Goal: Task Accomplishment & Management: Use online tool/utility

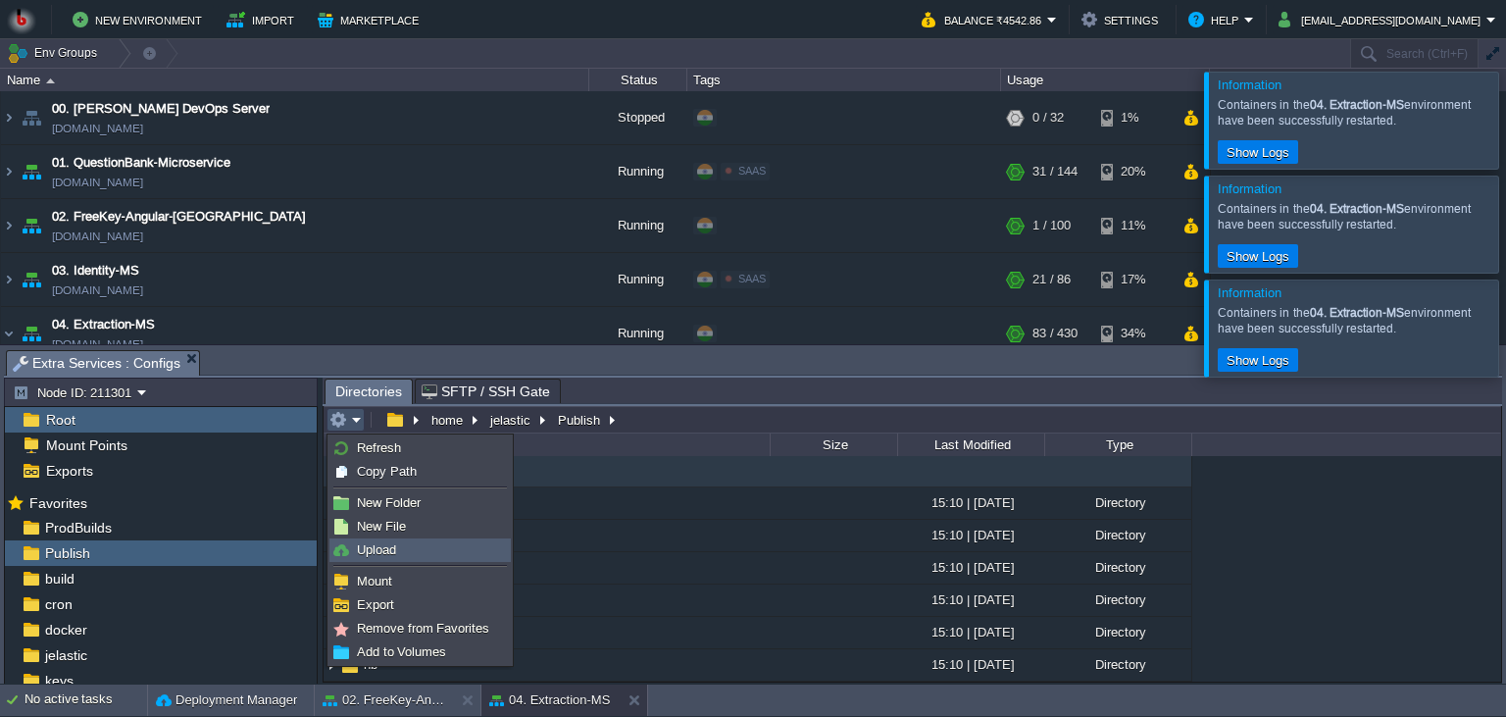
scroll to position [178, 0]
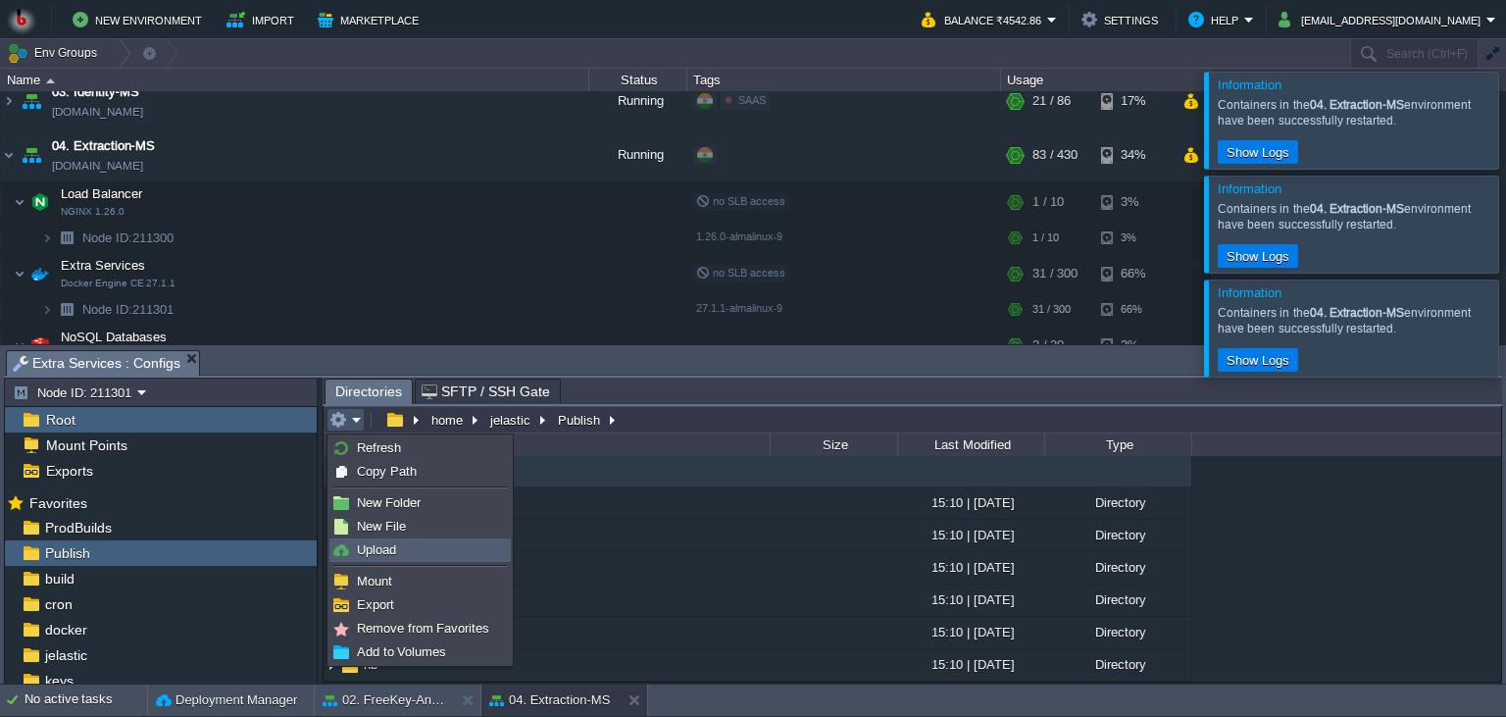
click at [372, 544] on span "Upload" at bounding box center [376, 549] width 39 height 15
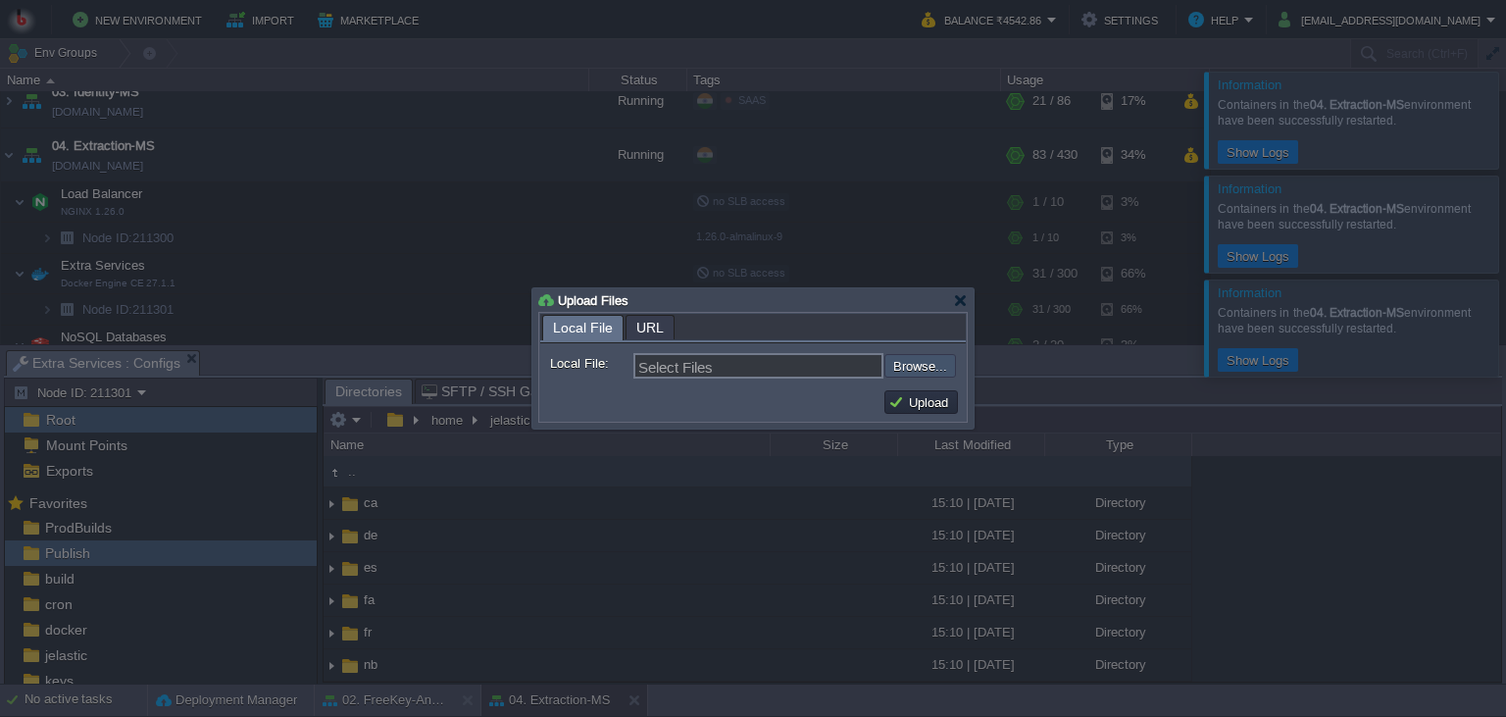
click at [900, 370] on input "file" at bounding box center [832, 366] width 248 height 24
type input "C:\fakepath\MathpixMSApp.dll"
type input "MathpixMSApp.dll, LaunchDarkly.EventSource.dll, LaunchDarkly.Logging.dll"
click at [934, 406] on button "Upload" at bounding box center [921, 402] width 66 height 18
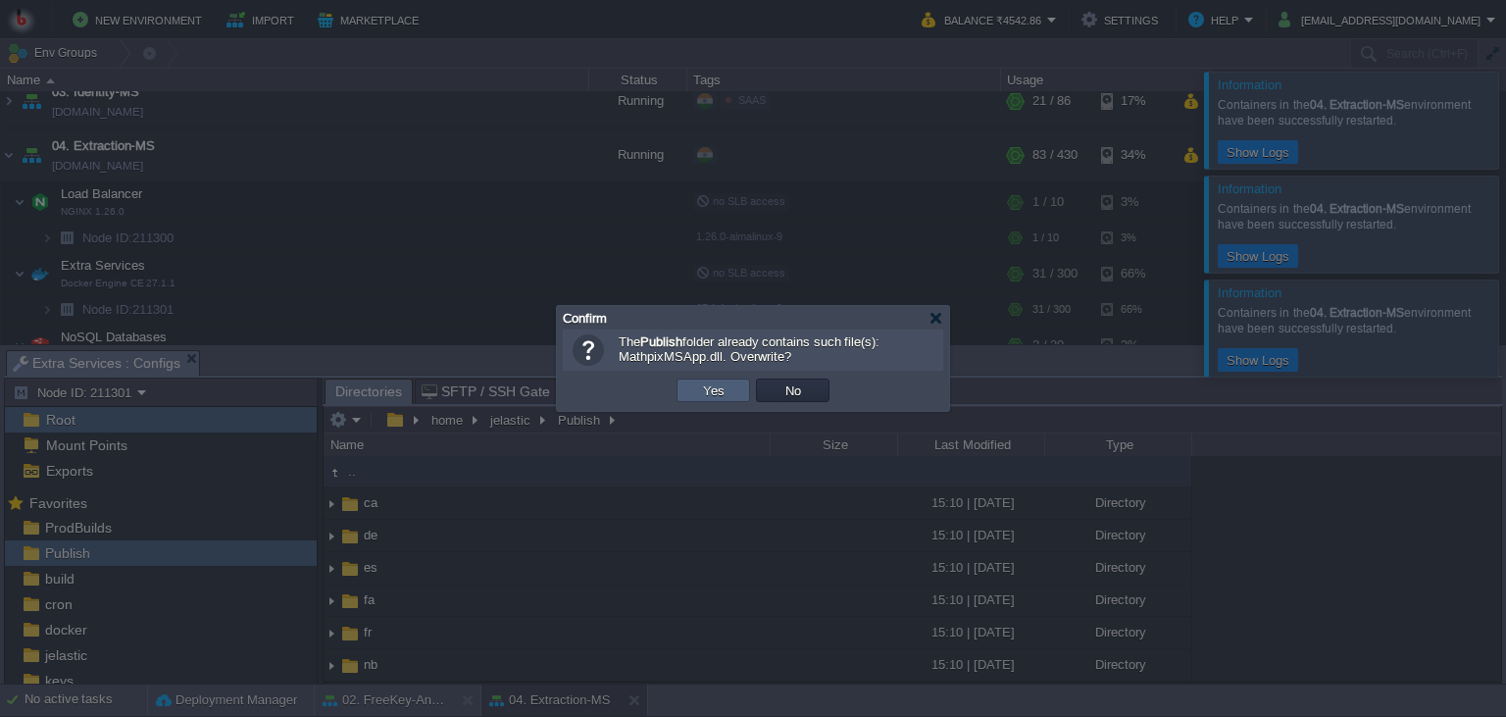
click at [701, 398] on button "Yes" at bounding box center [713, 390] width 33 height 18
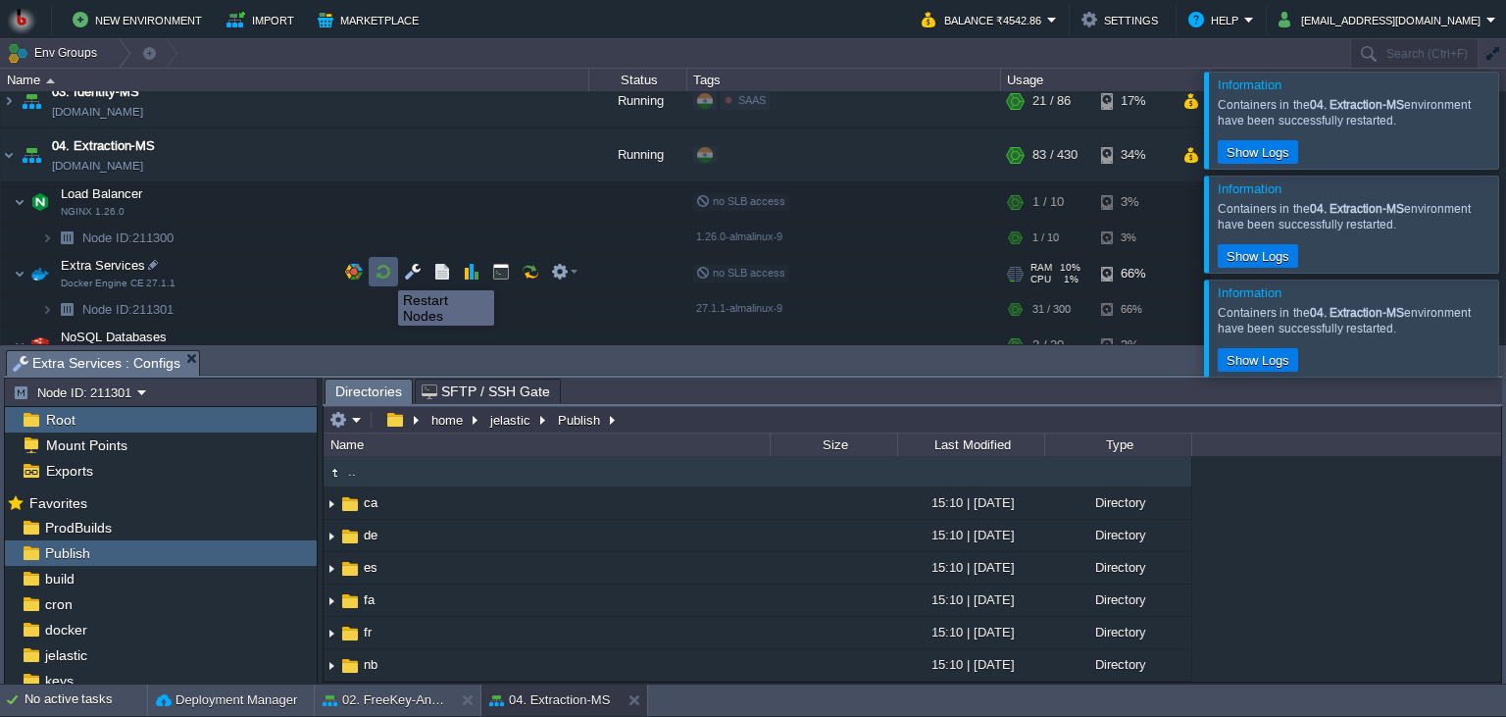
click at [383, 273] on button "button" at bounding box center [384, 272] width 18 height 18
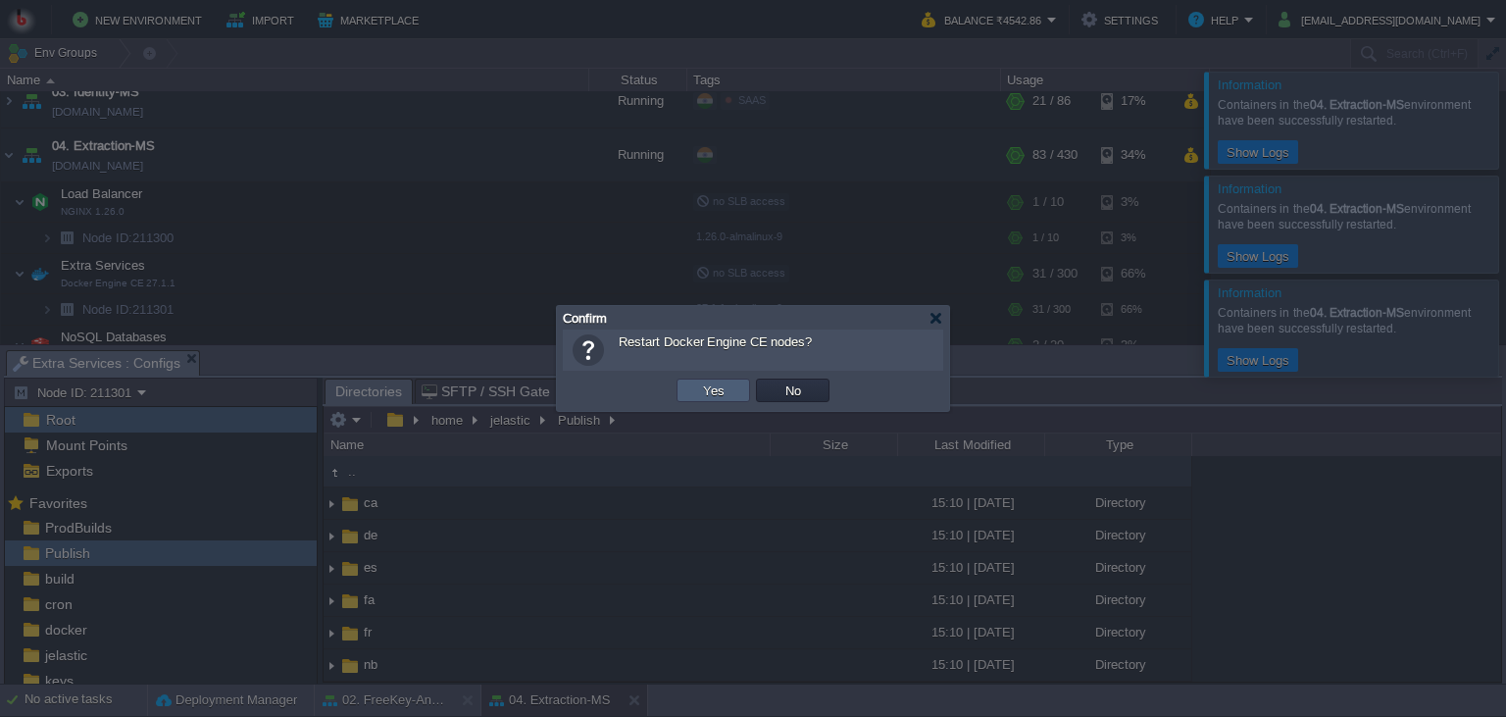
click at [704, 388] on button "Yes" at bounding box center [713, 390] width 33 height 18
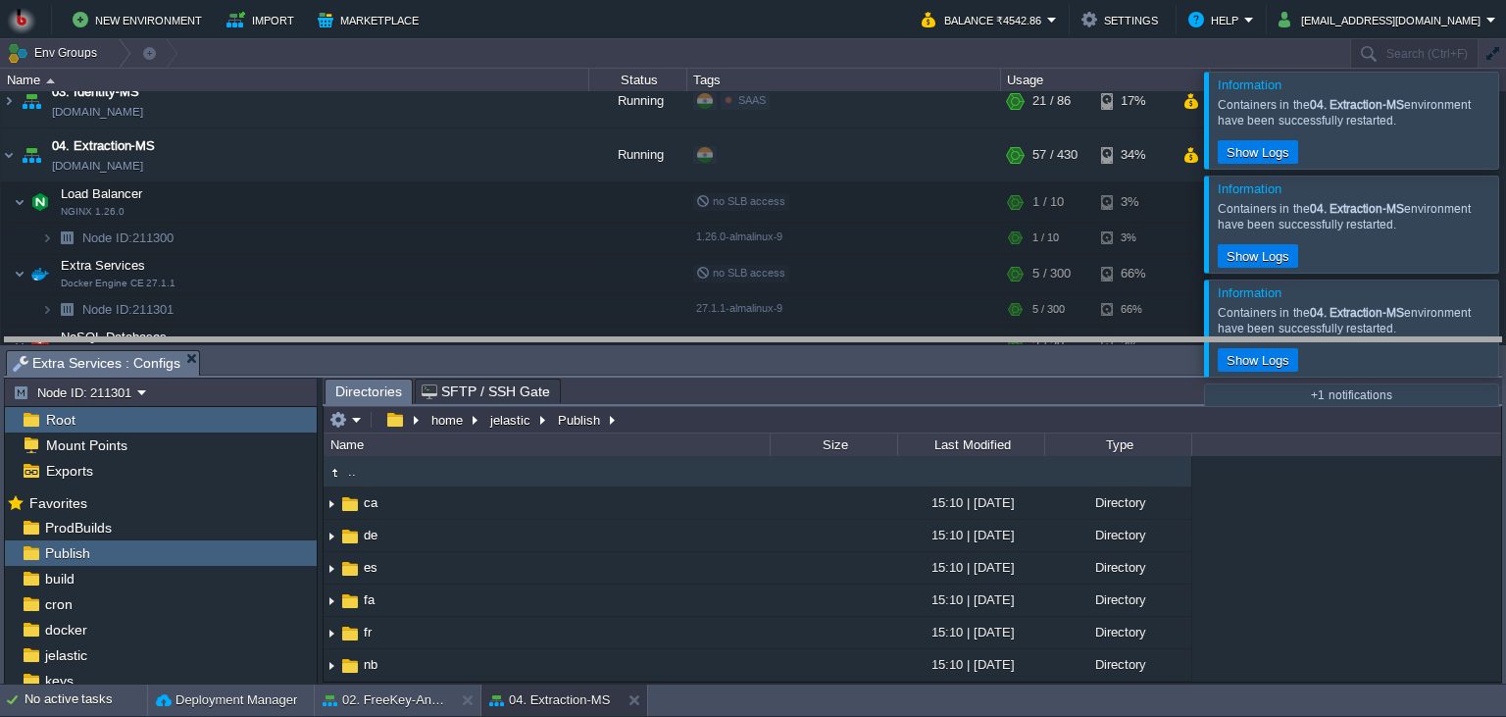
drag, startPoint x: 737, startPoint y: 359, endPoint x: 730, endPoint y: 225, distance: 133.5
click at [730, 225] on body "New Environment Import Marketplace Bonus ₹0.00 Upgrade Account Balance ₹4542.86…" at bounding box center [753, 358] width 1506 height 717
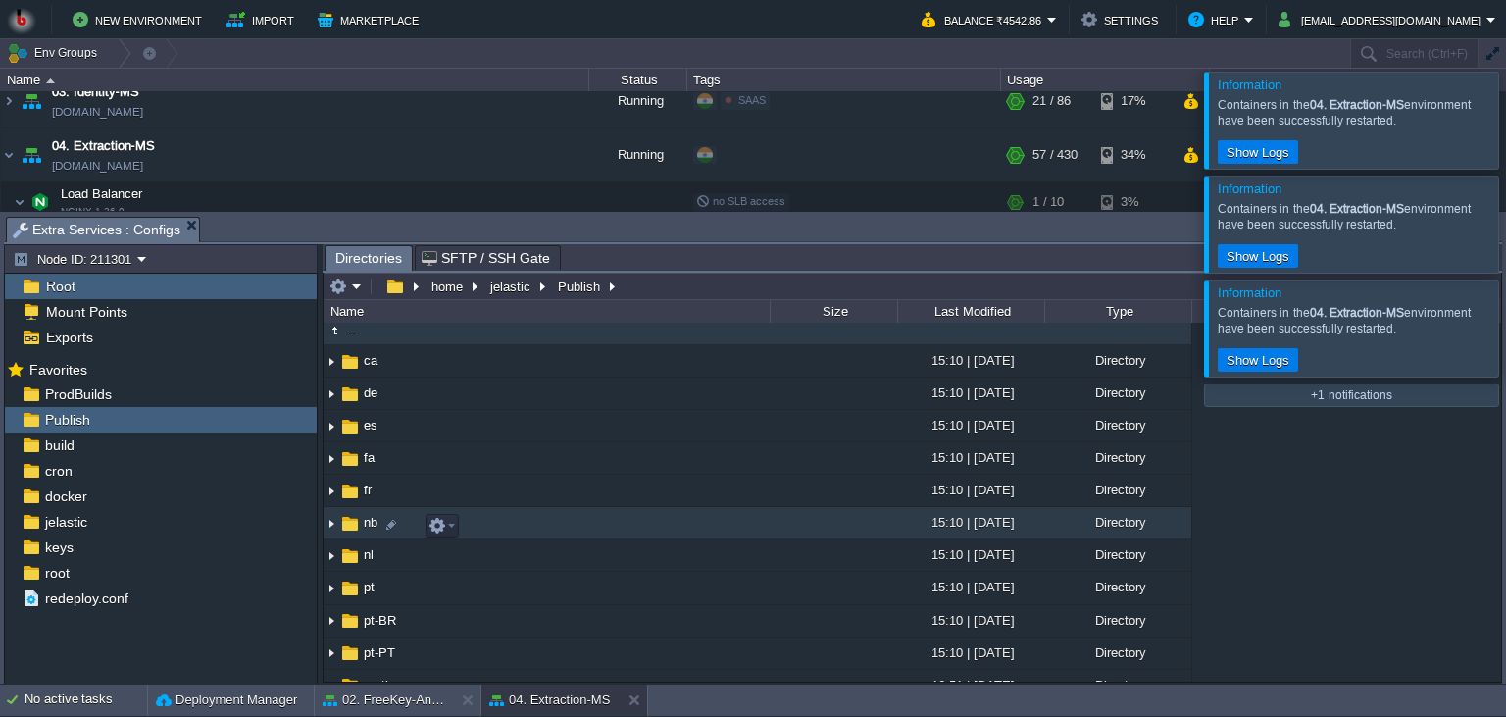
scroll to position [0, 0]
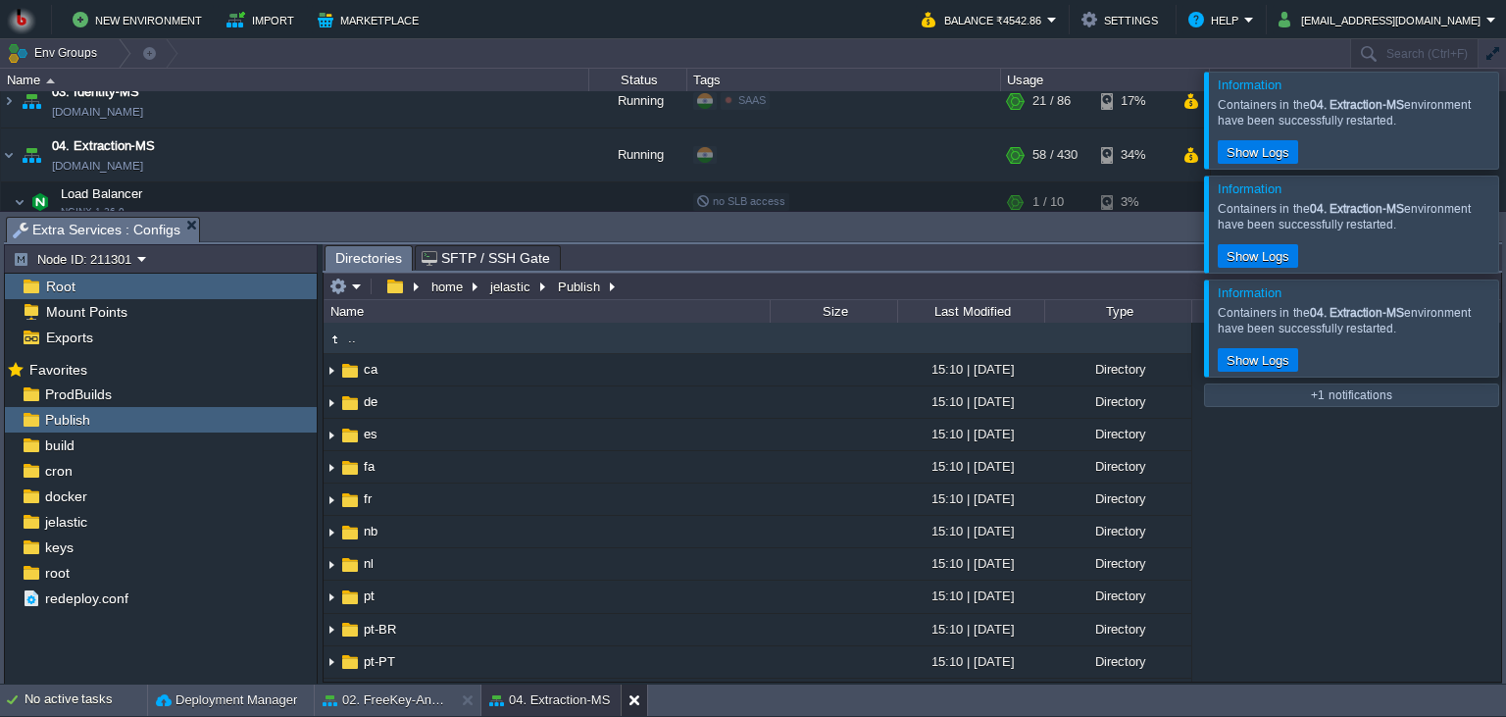
click at [633, 697] on button at bounding box center [638, 700] width 20 height 20
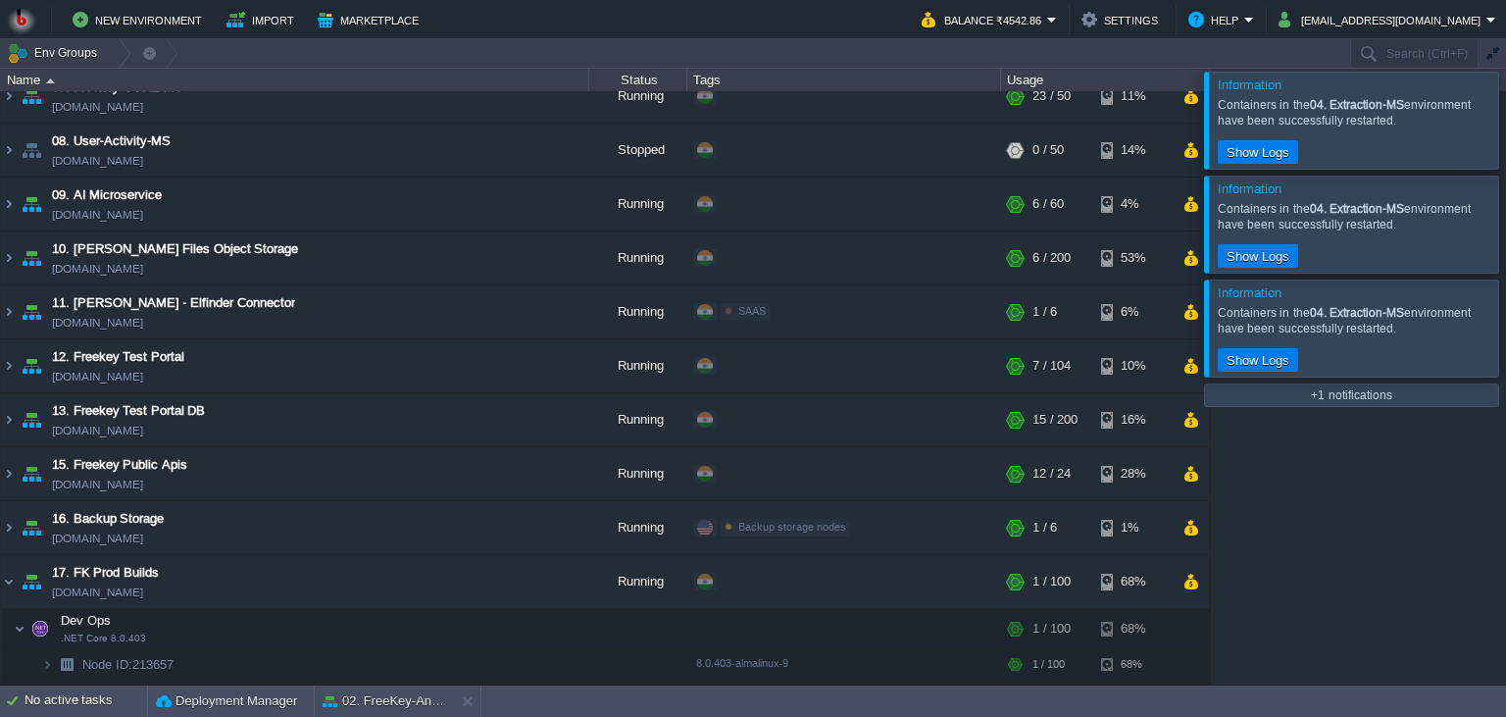
scroll to position [1060, 0]
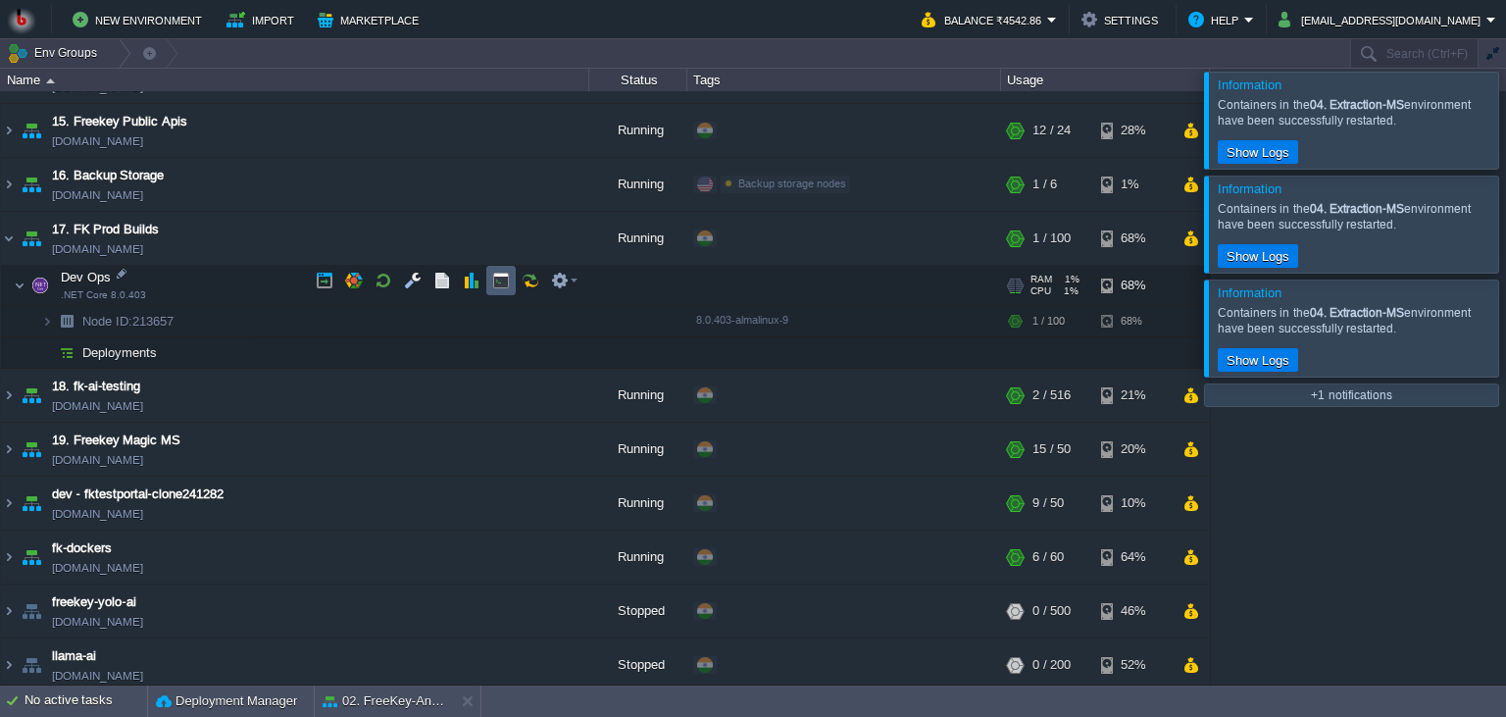
click at [492, 285] on td at bounding box center [500, 280] width 29 height 29
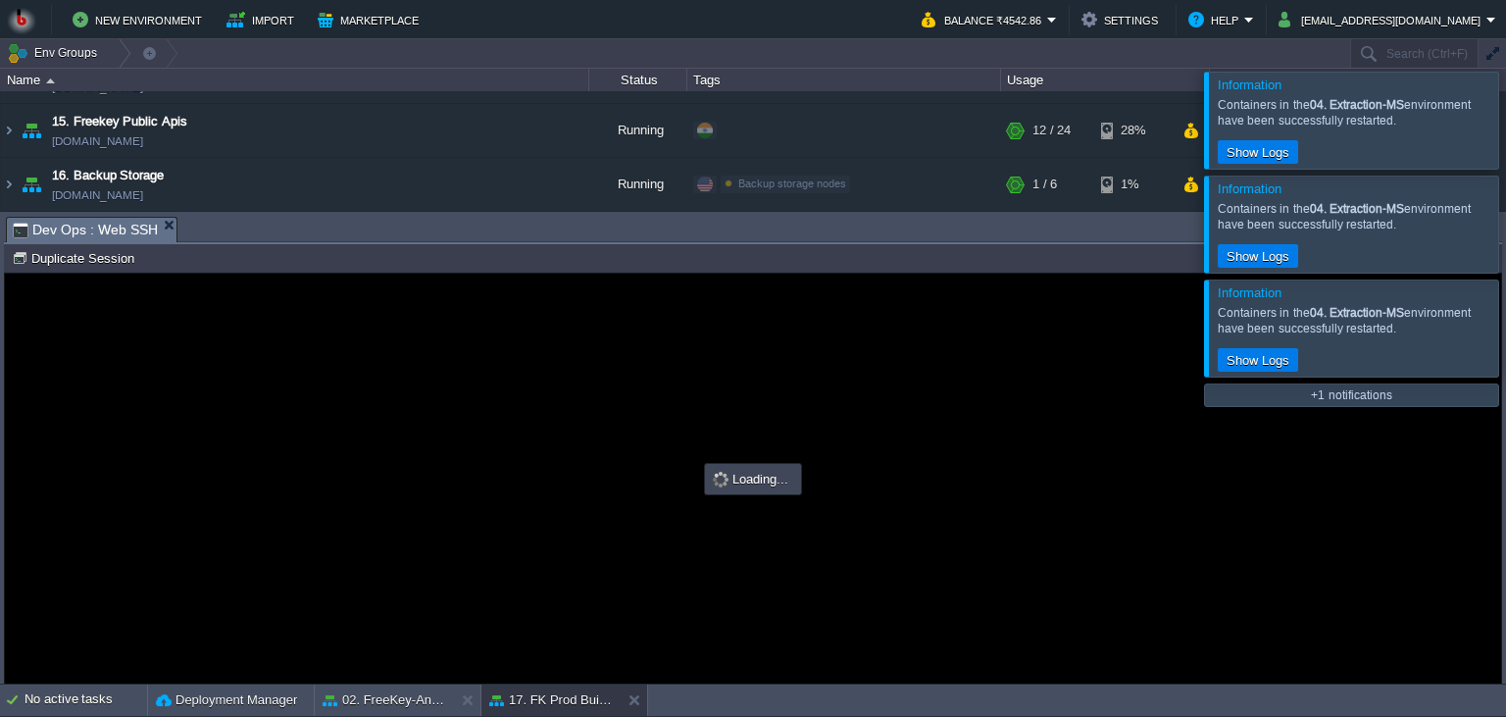
scroll to position [0, 0]
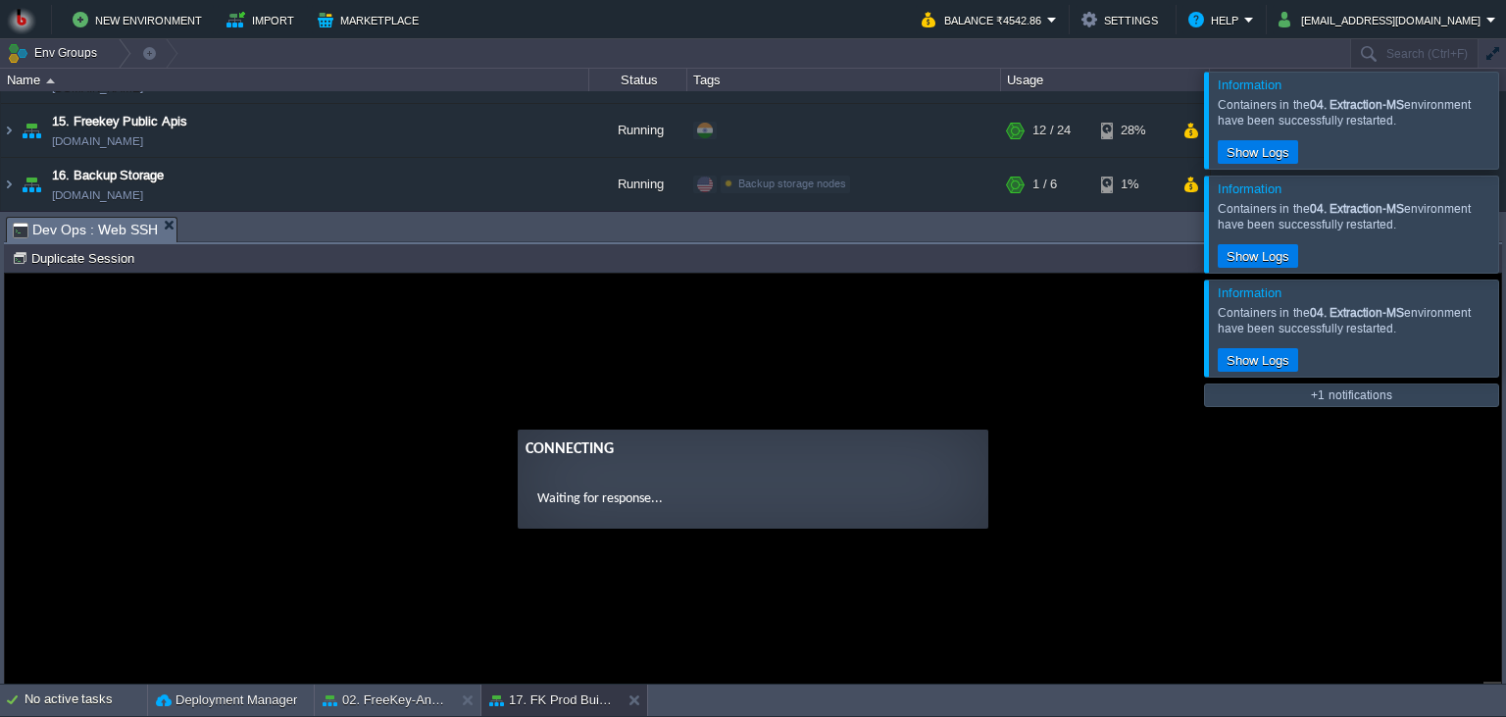
click at [607, 368] on guac-modal "Connecting Waiting for response..." at bounding box center [753, 479] width 1496 height 410
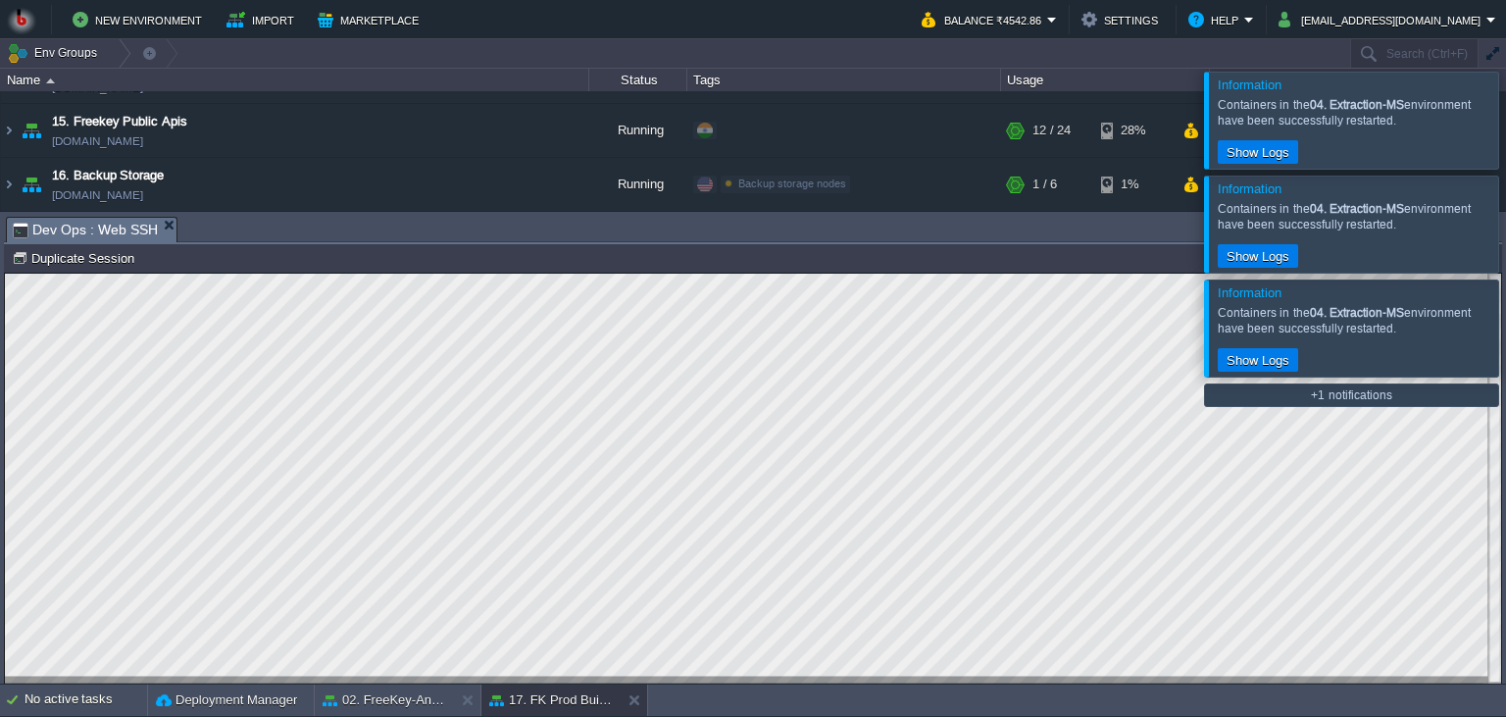
scroll to position [9, 0]
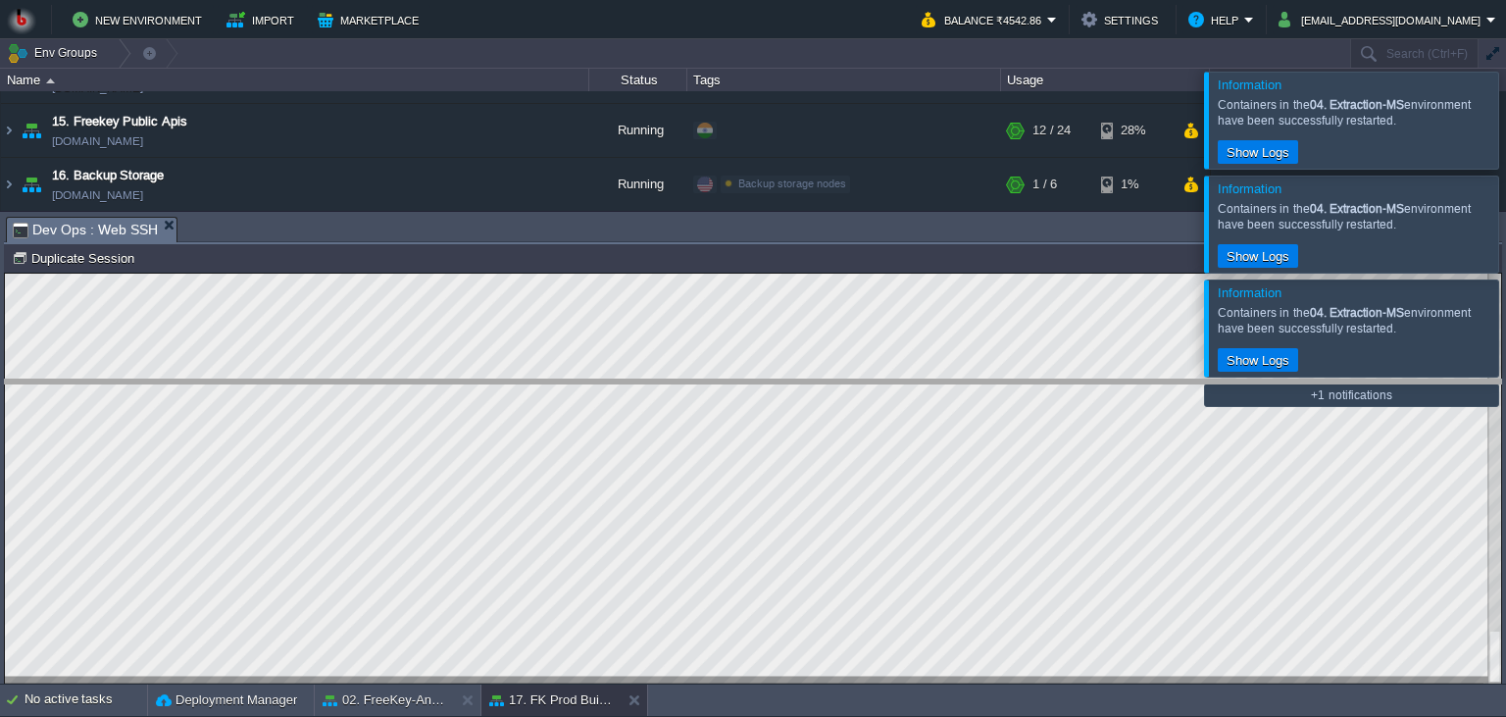
drag, startPoint x: 484, startPoint y: 233, endPoint x: 481, endPoint y: 396, distance: 162.8
click at [481, 396] on body "New Environment Import Marketplace Bonus ₹0.00 Upgrade Account Balance ₹4542.86…" at bounding box center [753, 358] width 1506 height 717
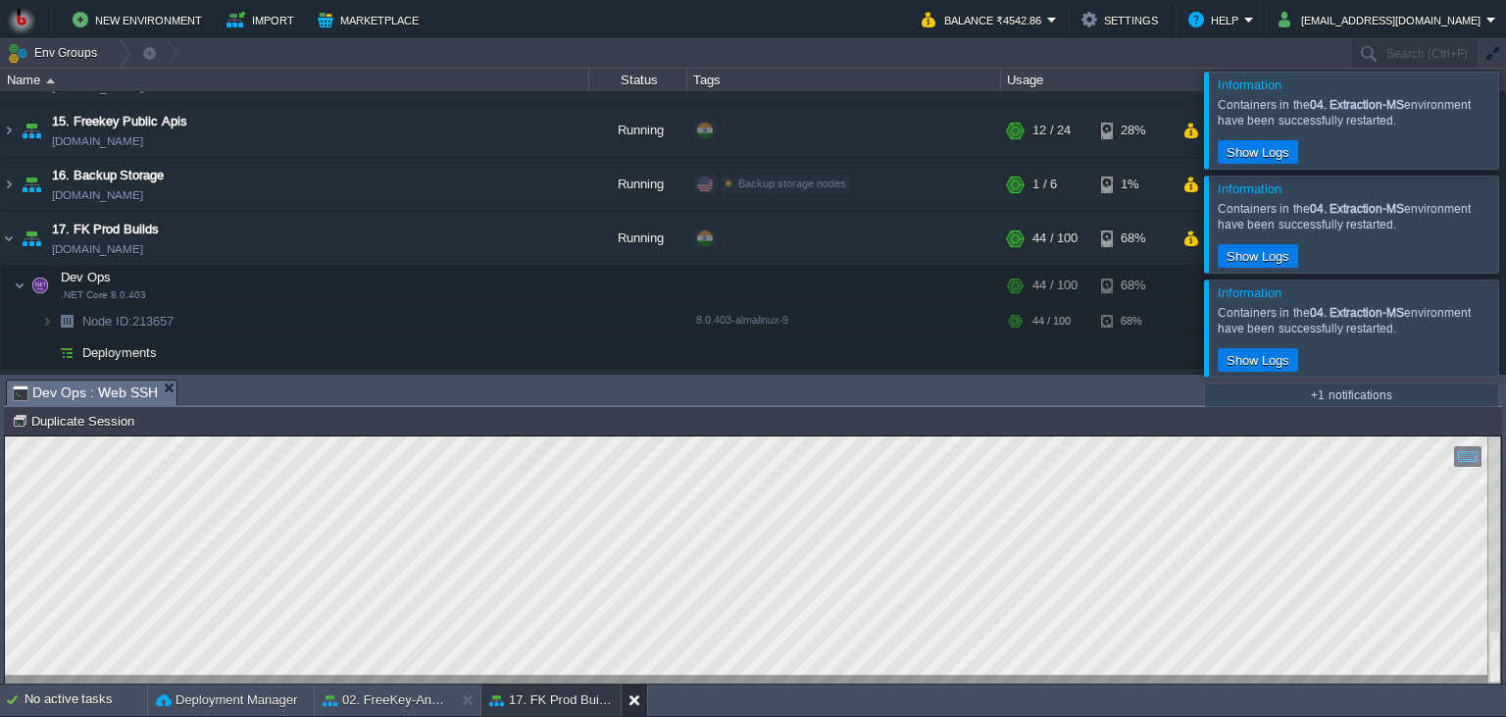
click at [637, 707] on button at bounding box center [638, 700] width 20 height 20
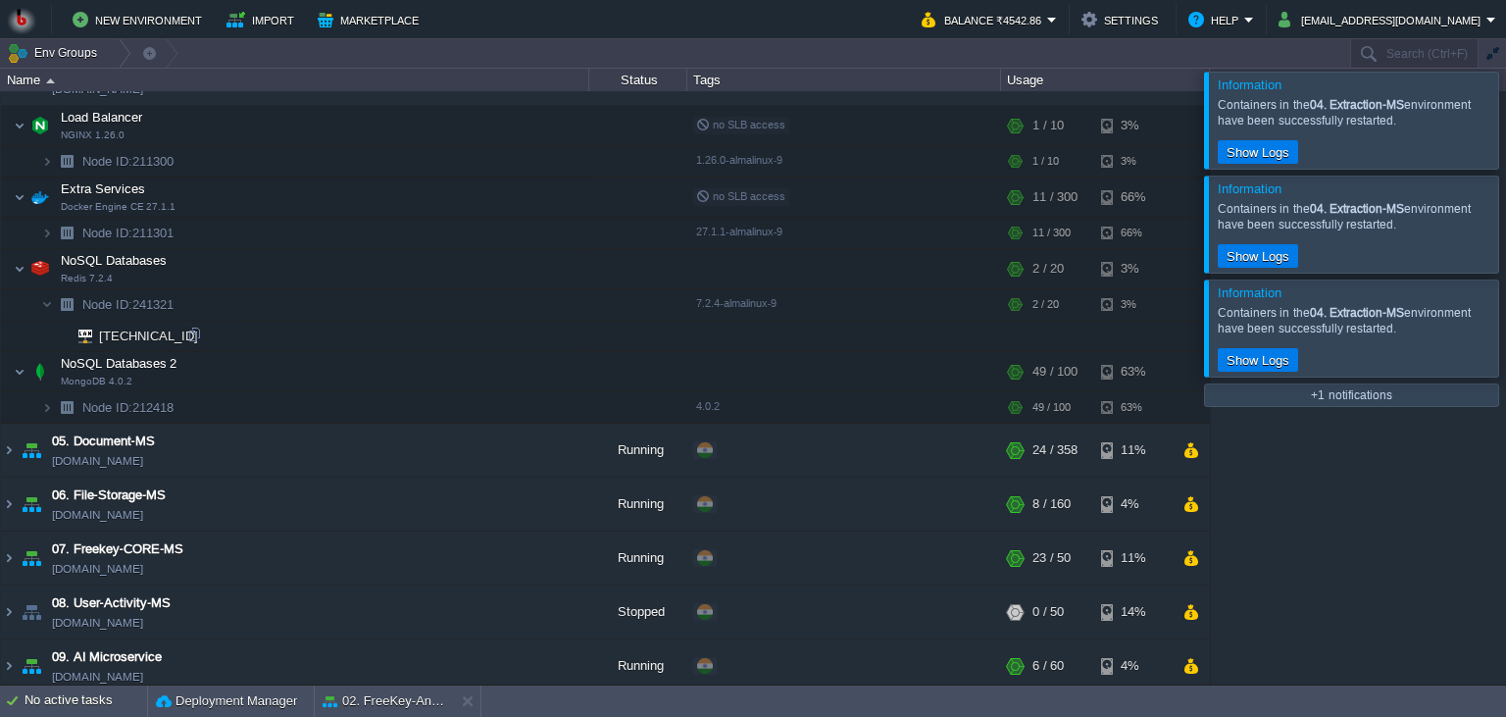
scroll to position [76, 0]
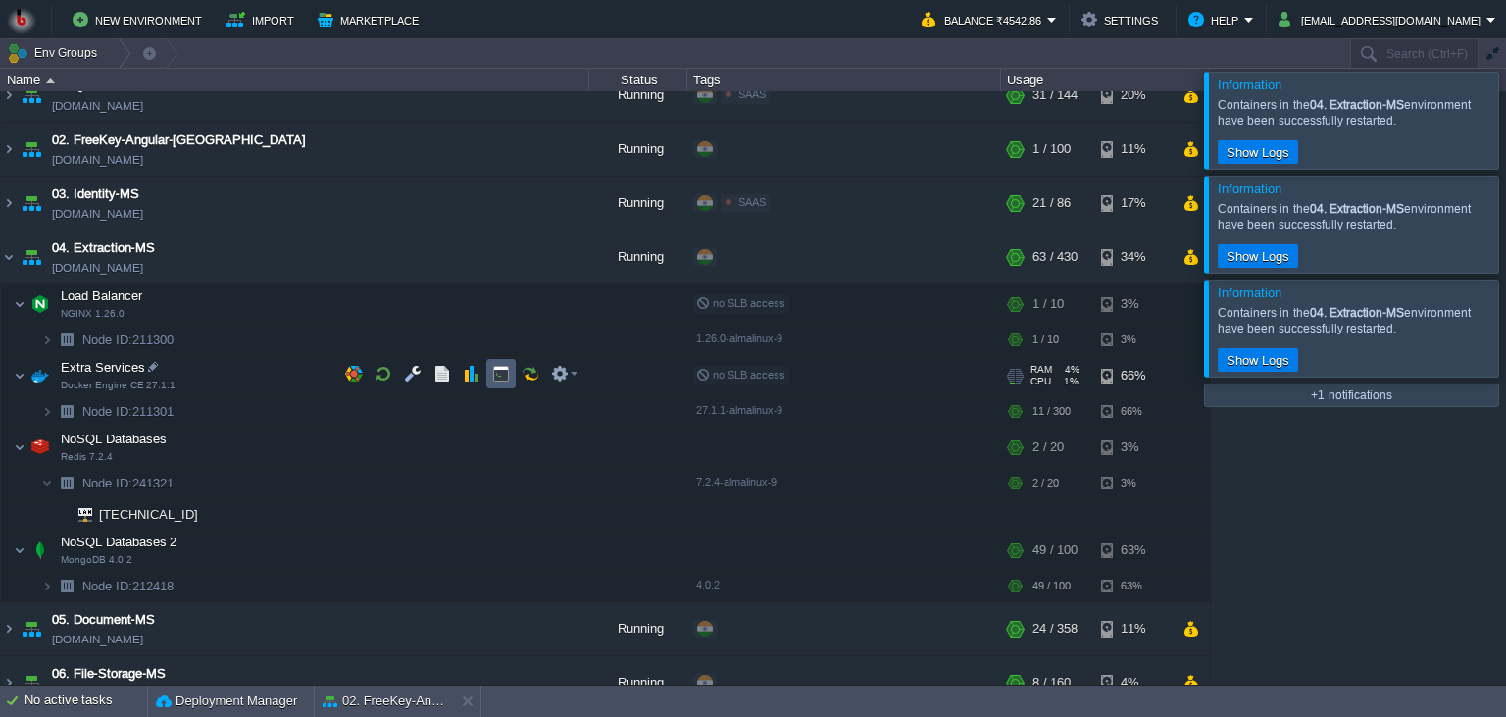
click at [496, 375] on button "button" at bounding box center [501, 374] width 18 height 18
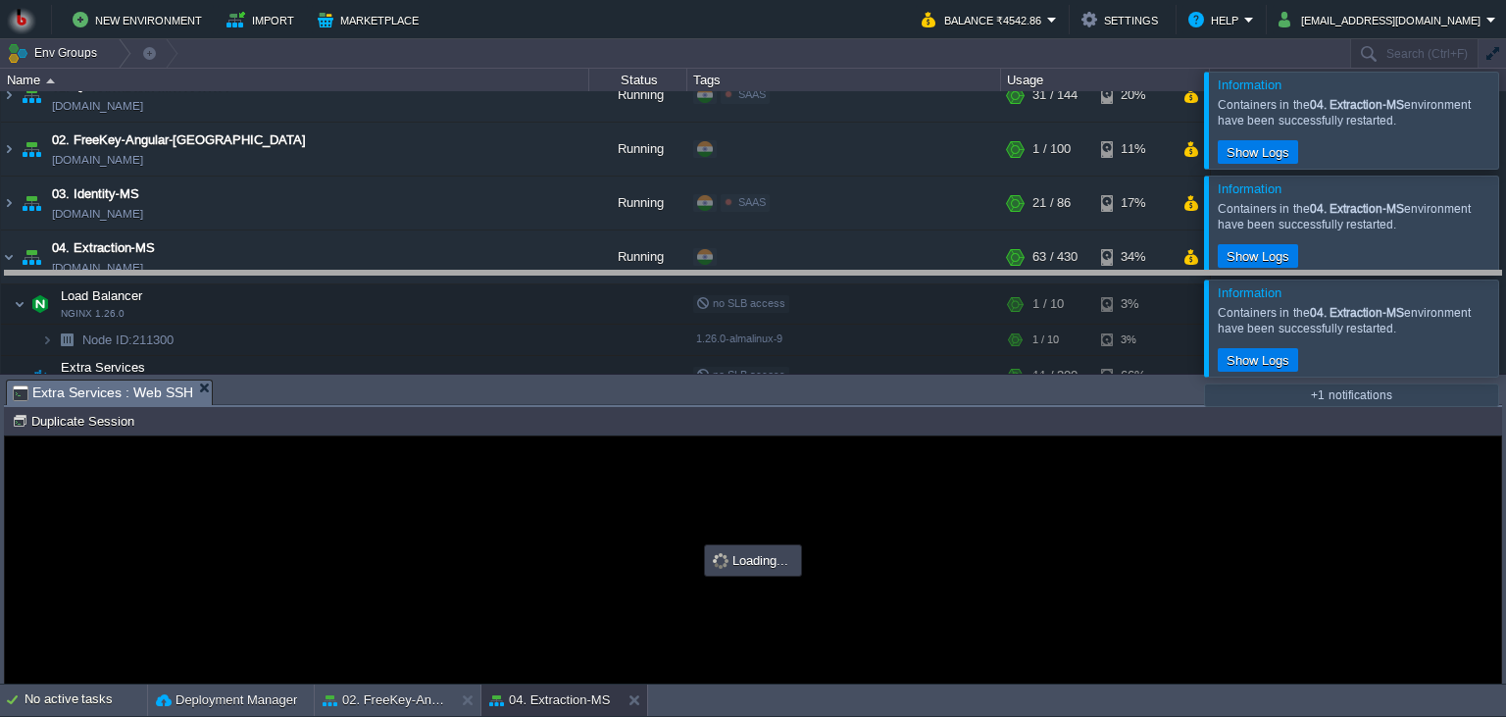
drag, startPoint x: 640, startPoint y: 393, endPoint x: 623, endPoint y: 325, distance: 69.9
click at [611, 284] on body "New Environment Import Marketplace Bonus ₹0.00 Upgrade Account Balance ₹4542.86…" at bounding box center [753, 358] width 1506 height 717
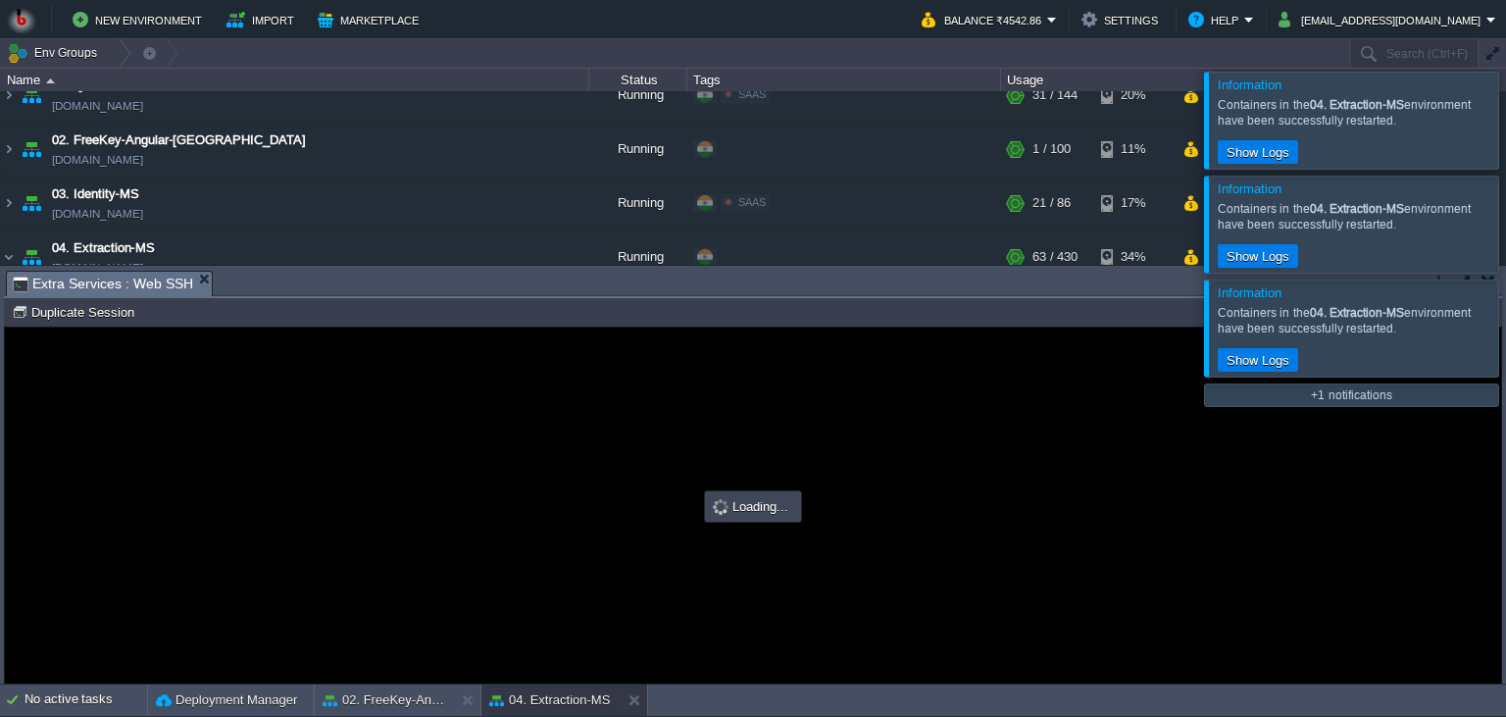
scroll to position [0, 0]
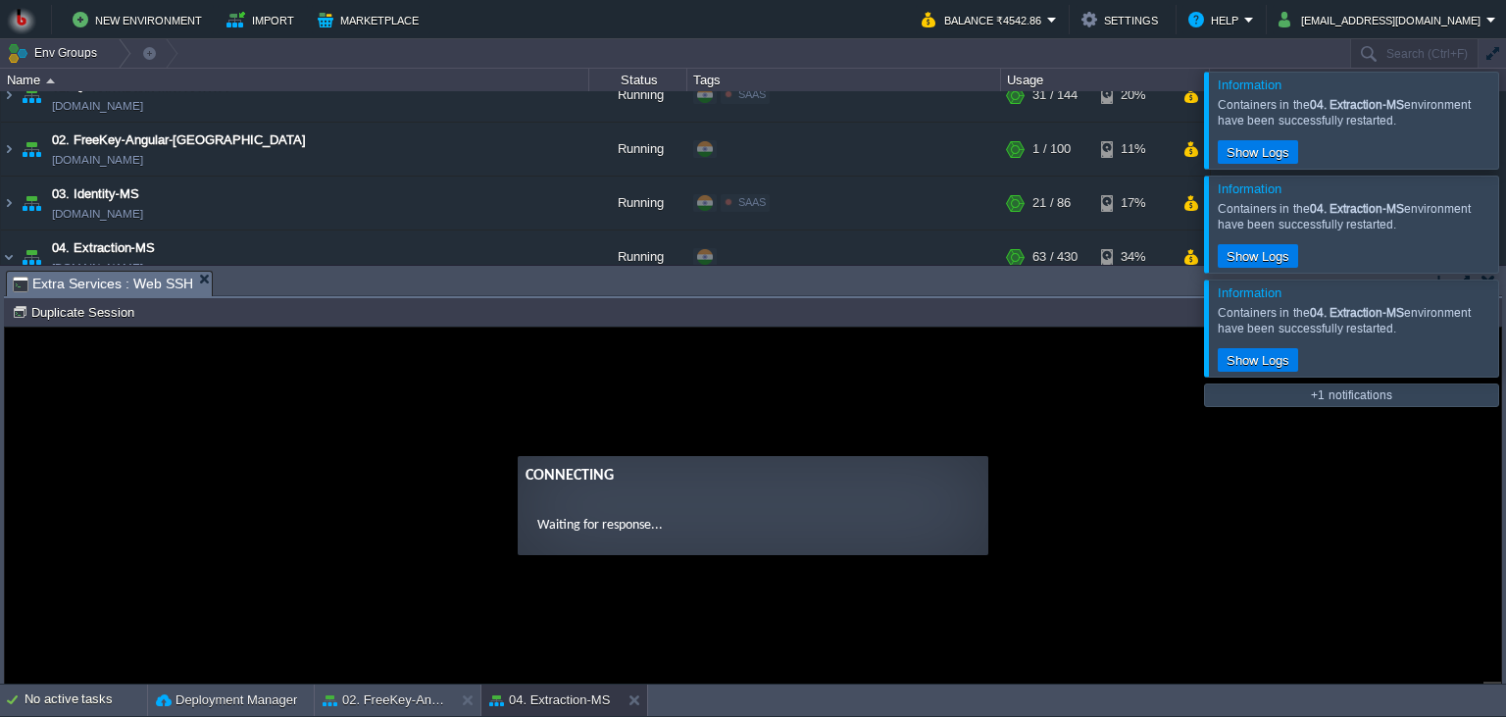
click at [486, 396] on guac-modal "Connecting Waiting for response..." at bounding box center [753, 505] width 1496 height 356
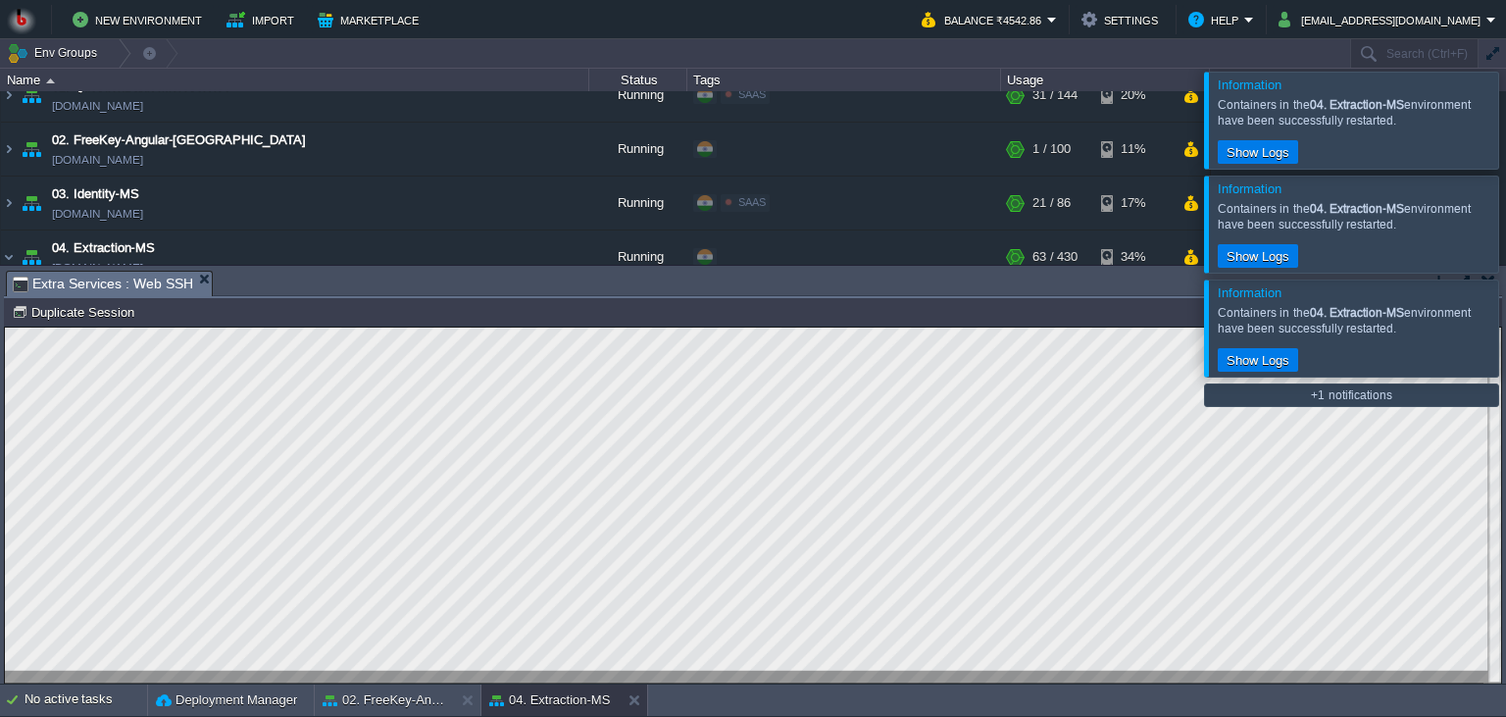
scroll to position [9, 0]
click at [332, 265] on td "04. Extraction-MS [DOMAIN_NAME]" at bounding box center [295, 257] width 588 height 54
click at [282, 508] on body "New Environment Import Marketplace Bonus ₹0.00 Upgrade Account Balance ₹4542.86…" at bounding box center [753, 358] width 1506 height 717
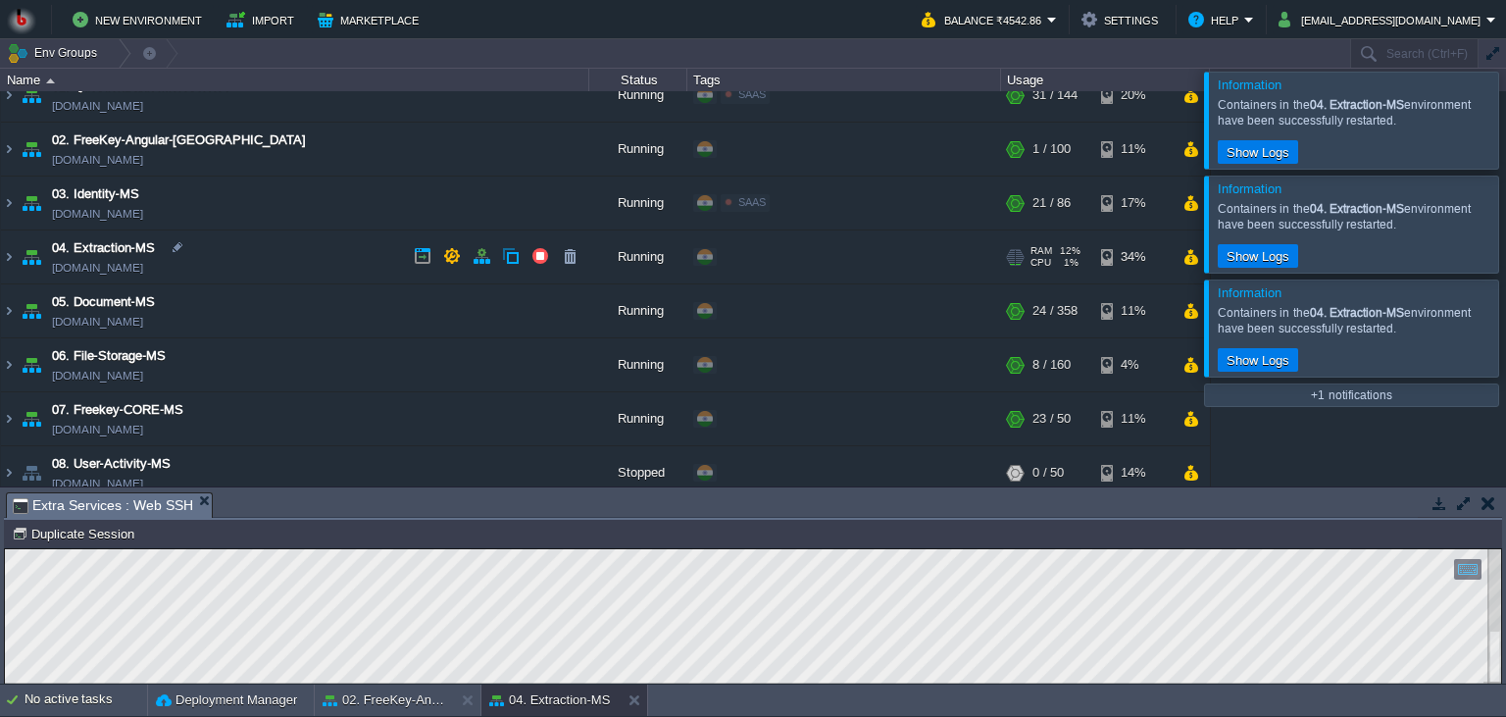
click at [249, 256] on td "04. Extraction-MS [DOMAIN_NAME]" at bounding box center [295, 257] width 588 height 54
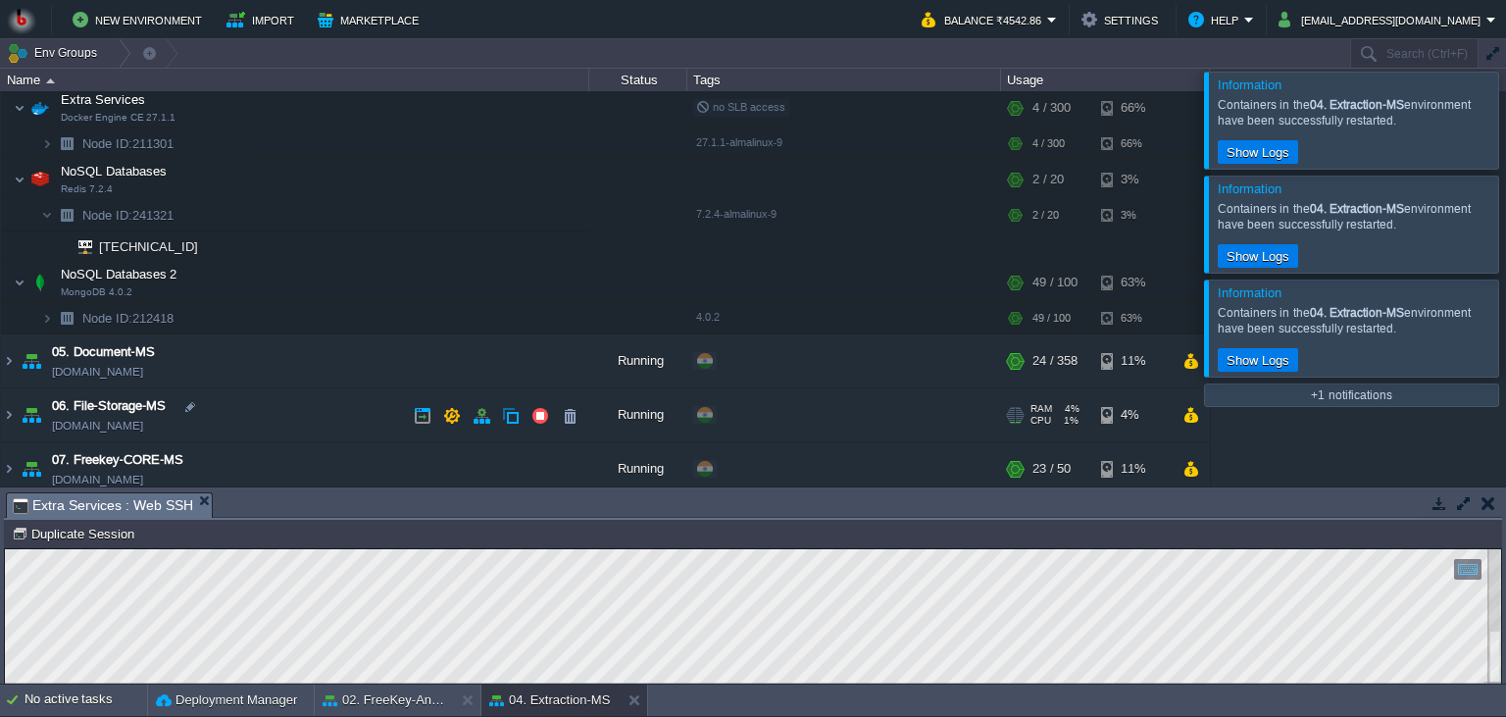
scroll to position [345, 0]
click at [315, 314] on td at bounding box center [324, 313] width 29 height 29
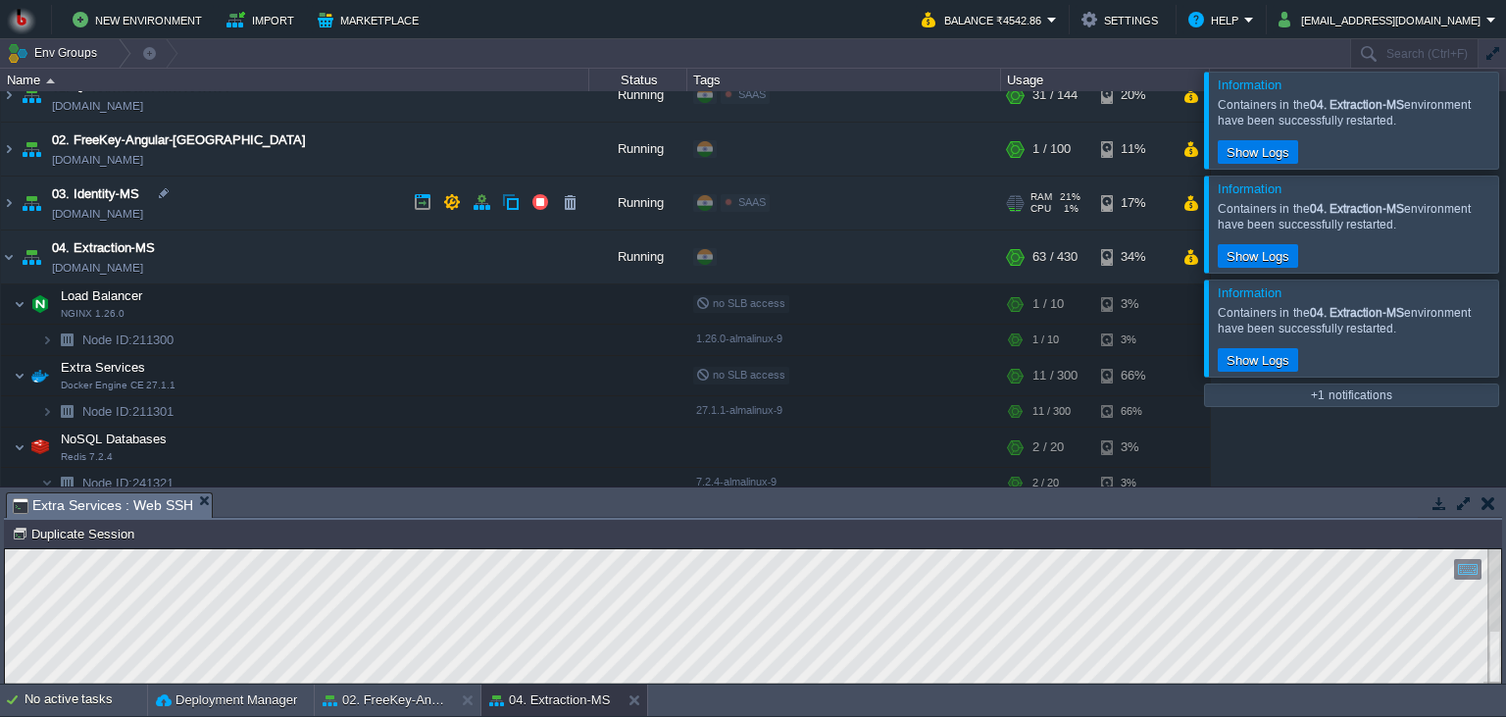
scroll to position [0, 0]
